Goal: Find specific page/section: Find specific page/section

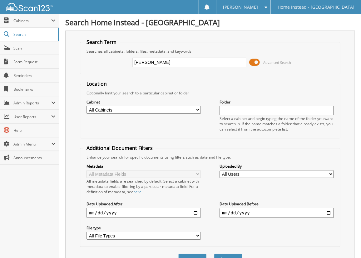
type input "[PERSON_NAME]"
click at [214, 254] on button "Search" at bounding box center [228, 260] width 28 height 12
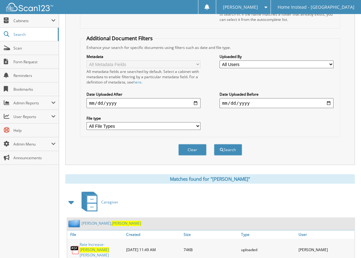
scroll to position [120, 0]
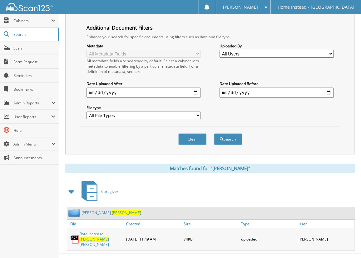
click at [95, 232] on link "Rate Increase- [PERSON_NAME]" at bounding box center [101, 240] width 43 height 16
click at [112, 210] on span "[PERSON_NAME]" at bounding box center [126, 212] width 29 height 5
